Goal: Information Seeking & Learning: Find specific fact

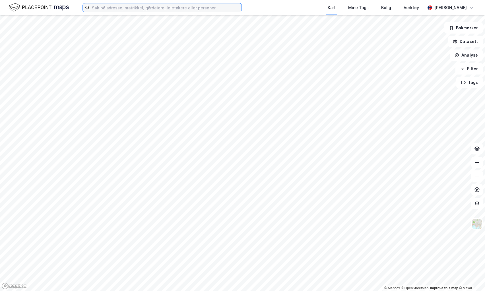
click at [203, 10] on input at bounding box center [166, 7] width 152 height 9
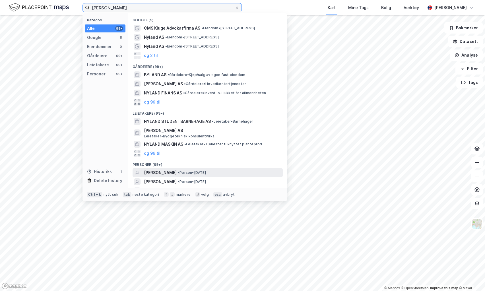
type input "[PERSON_NAME]"
click at [194, 170] on div "[PERSON_NAME] • Person • [DATE]" at bounding box center [213, 172] width 138 height 7
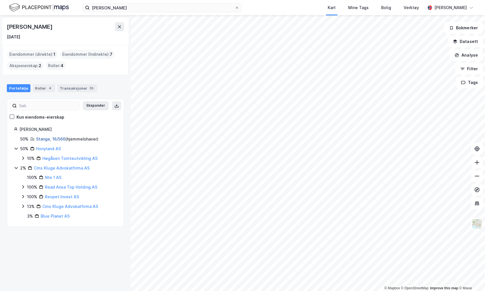
click at [61, 138] on link "Stange, 16/566" at bounding box center [50, 139] width 29 height 5
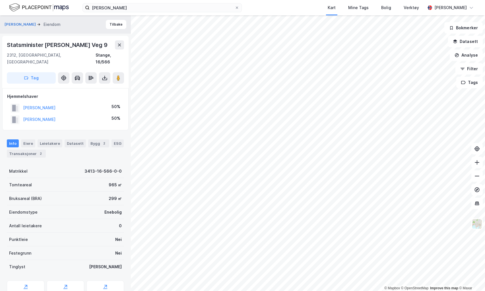
click at [40, 46] on div "Statsminister [PERSON_NAME] Veg 9" at bounding box center [58, 44] width 102 height 9
